Goal: Transaction & Acquisition: Subscribe to service/newsletter

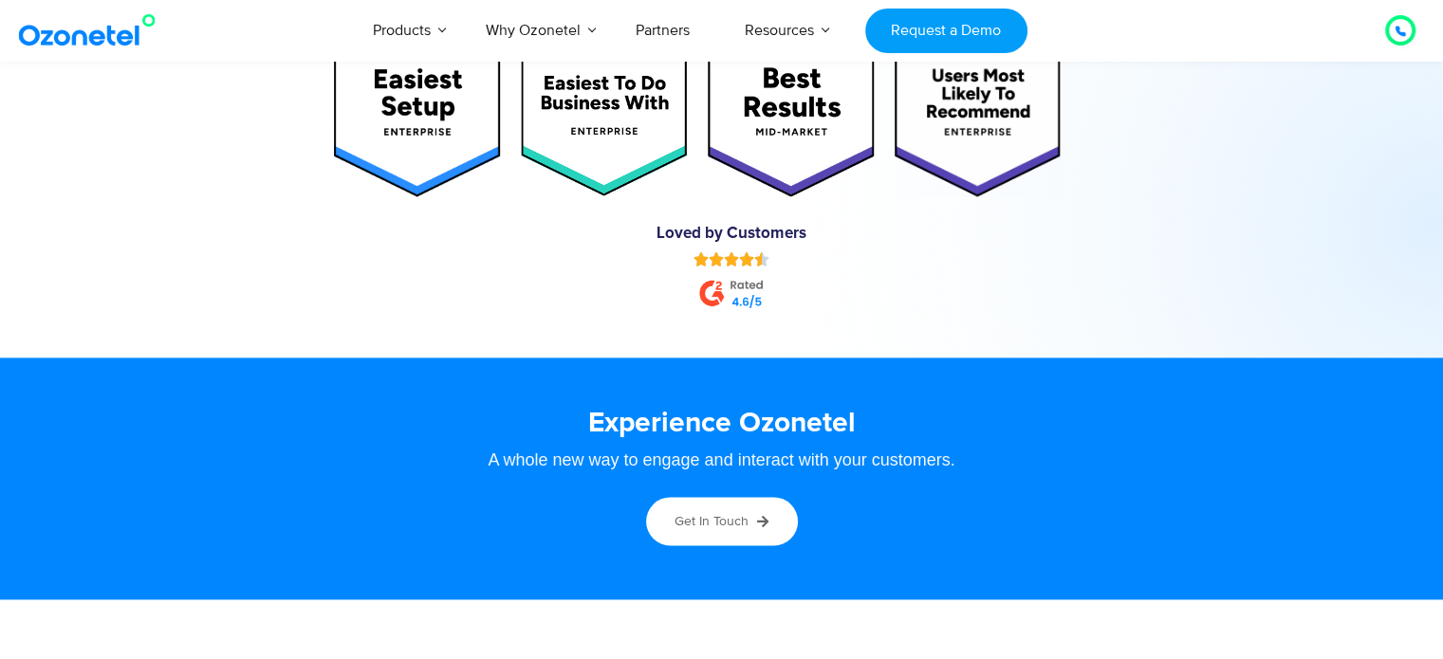
scroll to position [9749, 0]
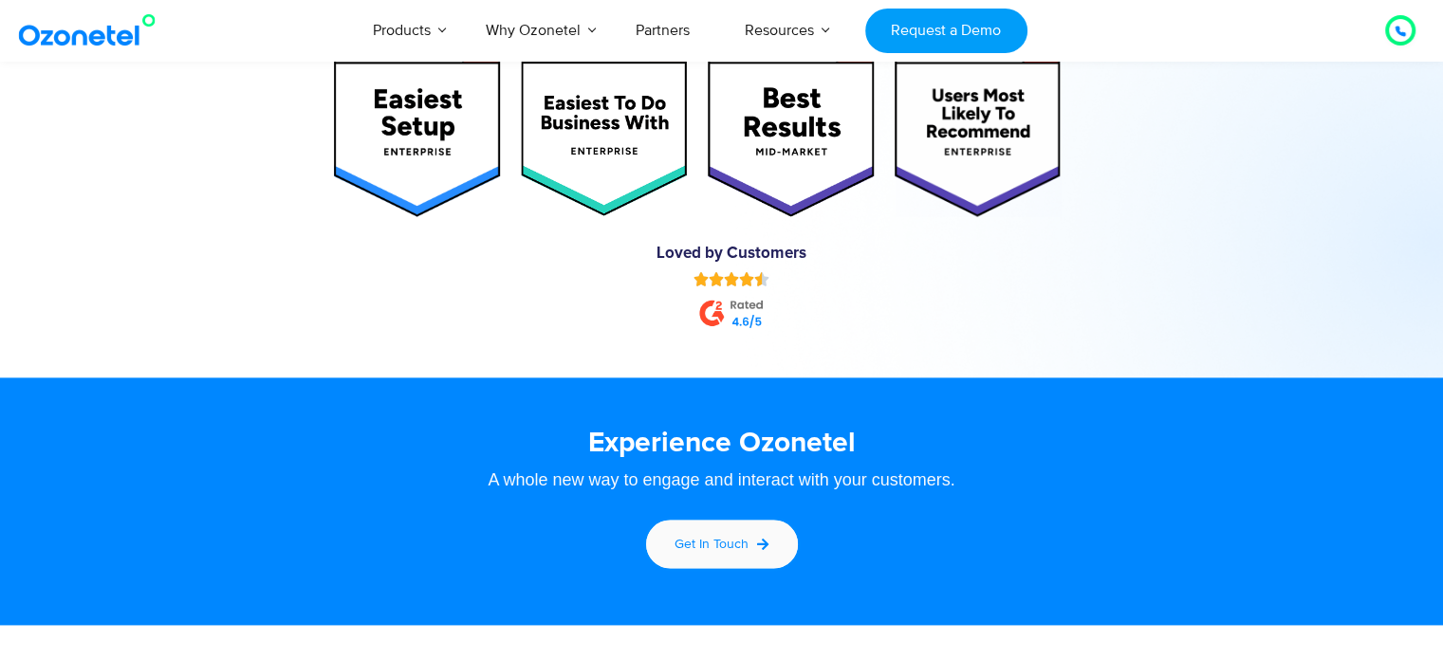
click at [747, 552] on link "Get in touch" at bounding box center [721, 544] width 157 height 54
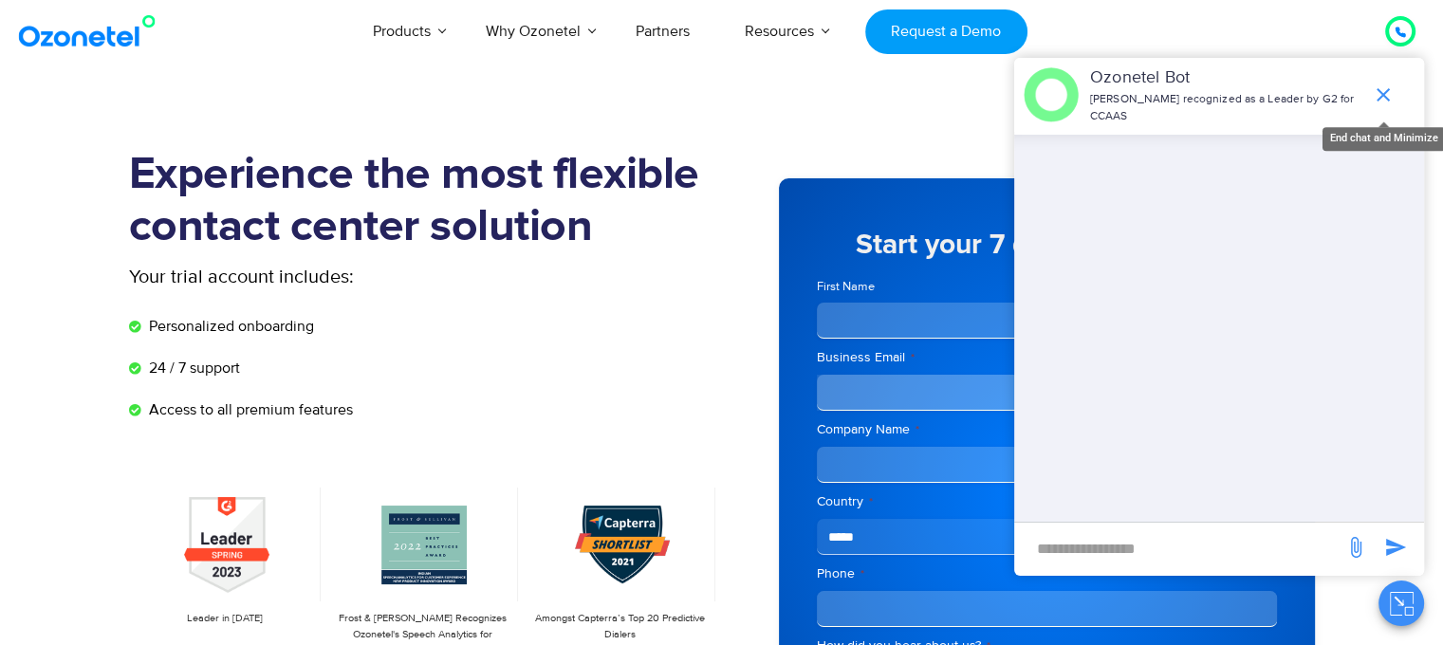
click at [1382, 95] on icon "end chat or minimize" at bounding box center [1383, 94] width 23 height 23
